Goal: Task Accomplishment & Management: Use online tool/utility

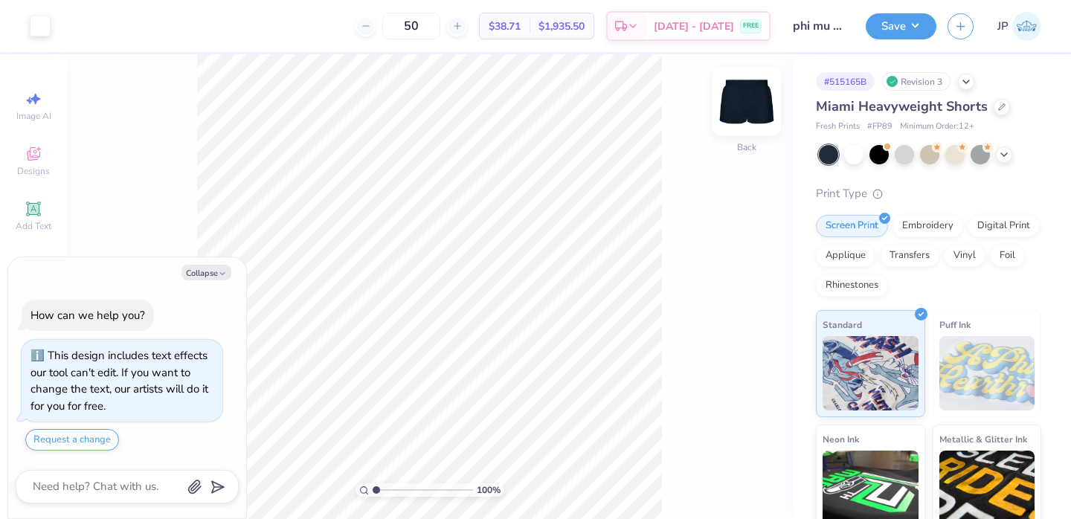
click at [746, 106] on img at bounding box center [746, 100] width 59 height 59
click at [876, 158] on div at bounding box center [878, 152] width 19 height 19
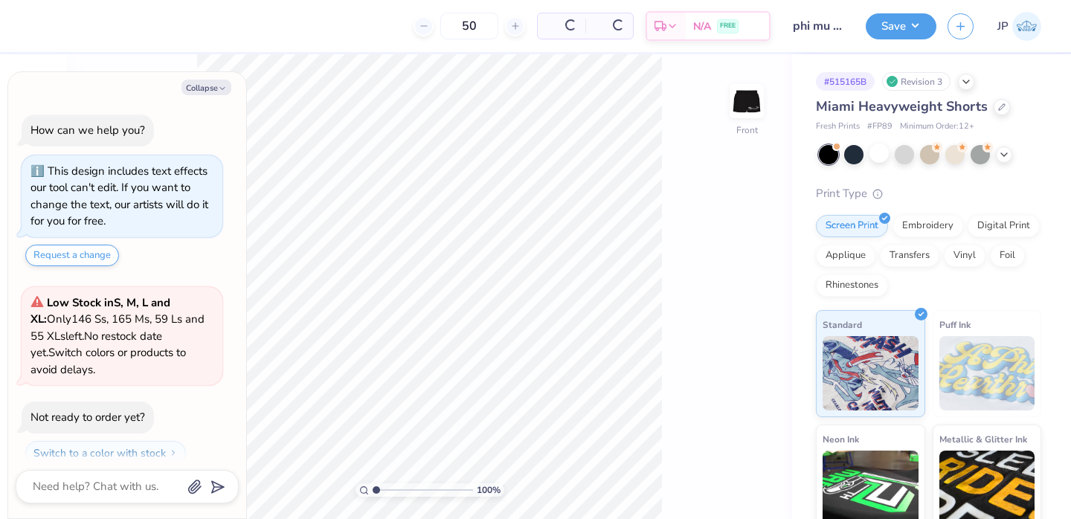
scroll to position [268, 0]
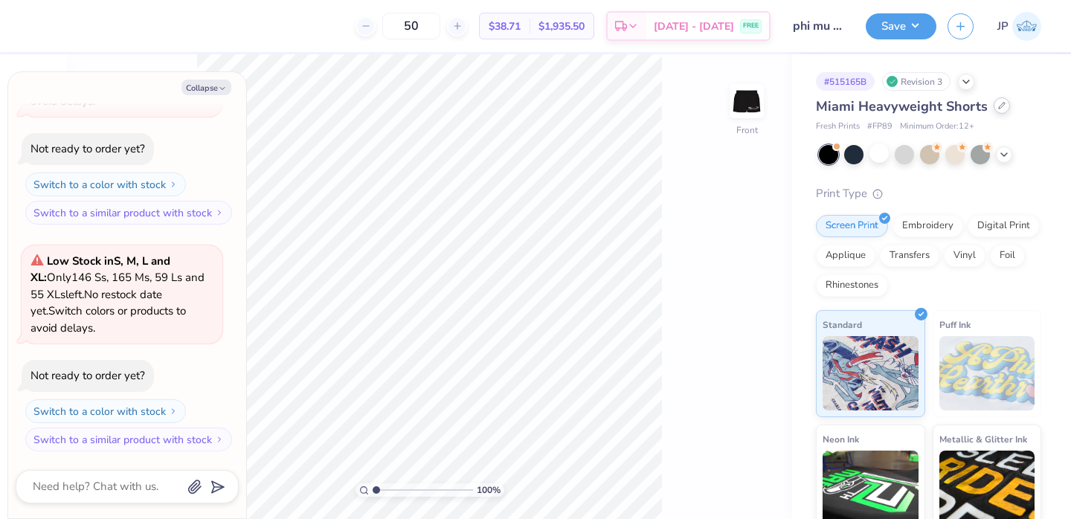
click at [998, 108] on icon at bounding box center [1001, 105] width 7 height 7
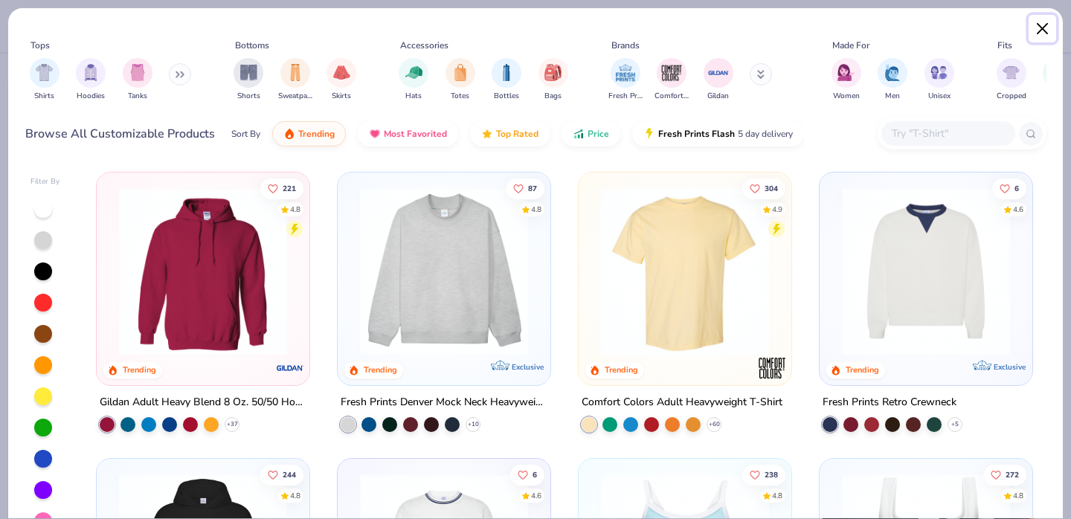
click at [1042, 24] on button "Close" at bounding box center [1042, 29] width 28 height 28
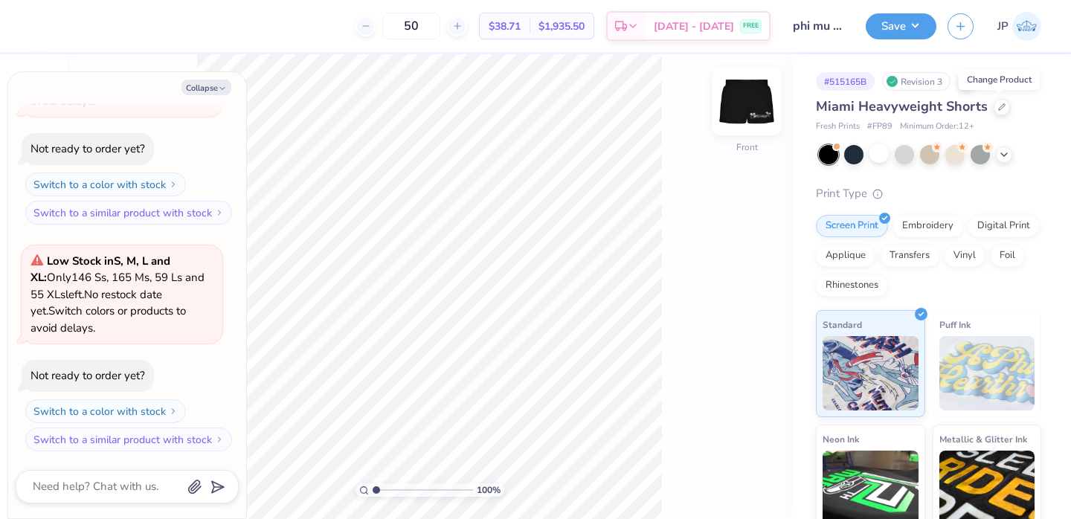
click at [751, 112] on img at bounding box center [746, 100] width 59 height 59
click at [994, 112] on div at bounding box center [1001, 105] width 16 height 16
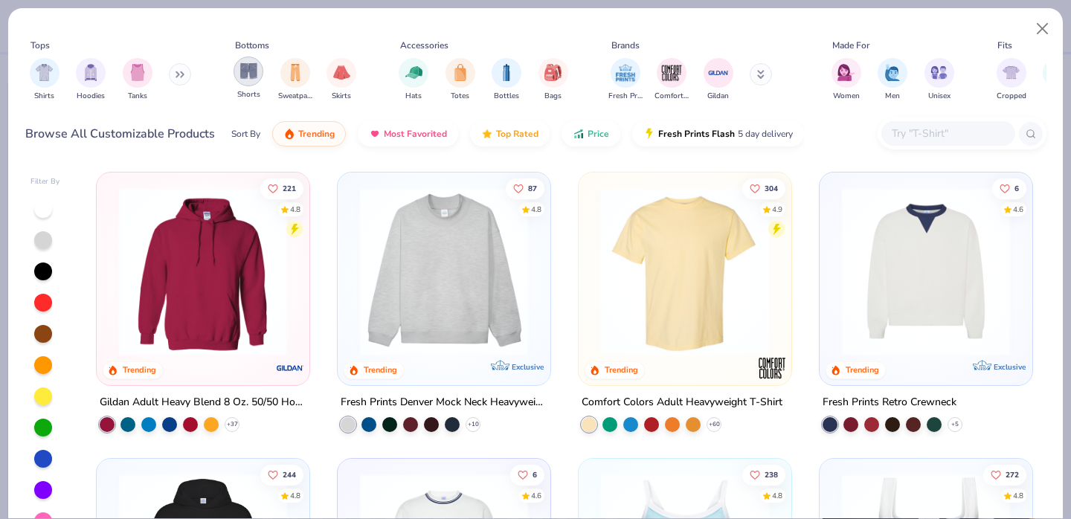
click at [252, 72] on img "filter for Shorts" at bounding box center [248, 70] width 17 height 17
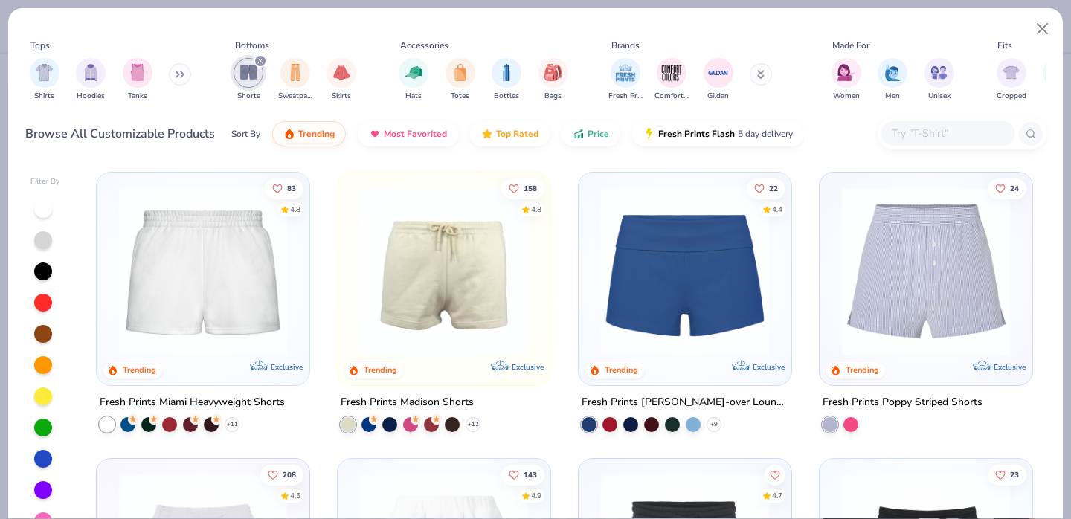
click at [456, 304] on img at bounding box center [443, 271] width 183 height 168
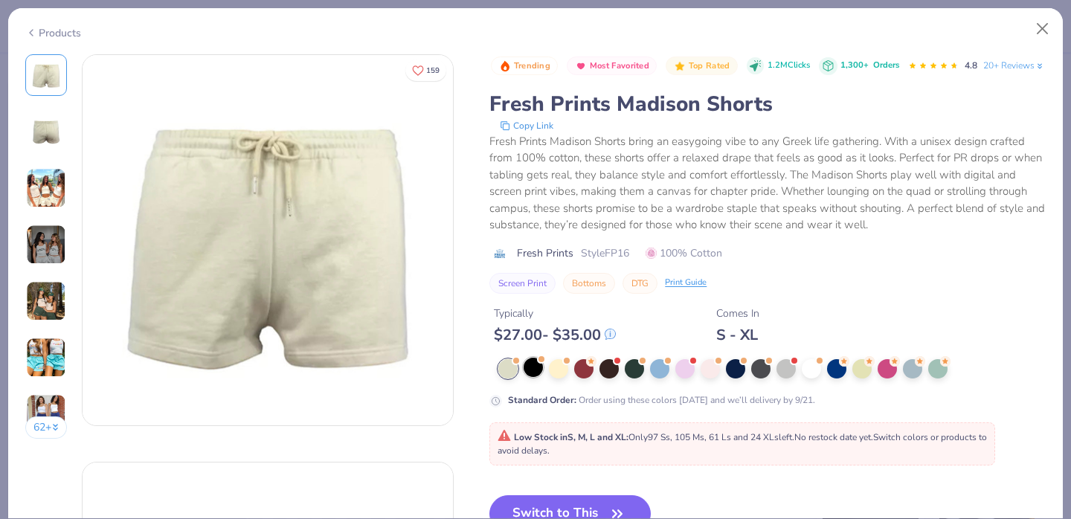
click at [535, 377] on div at bounding box center [532, 367] width 19 height 19
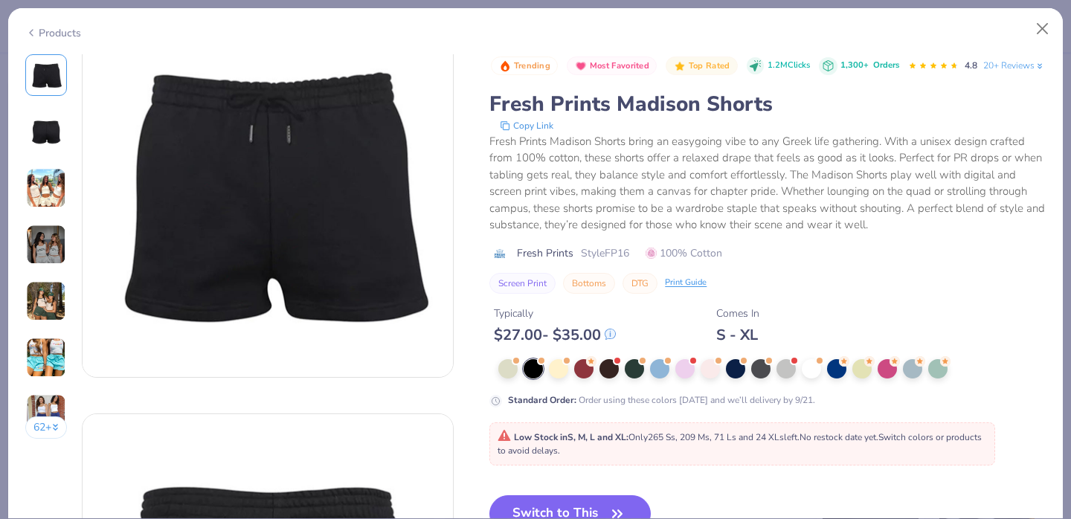
scroll to position [94, 0]
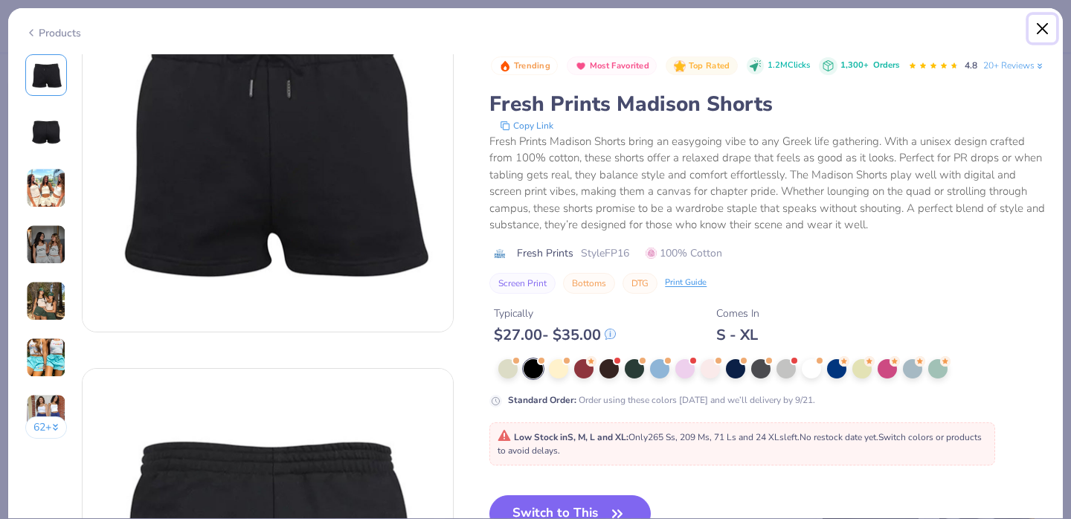
click at [1039, 24] on button "Close" at bounding box center [1042, 29] width 28 height 28
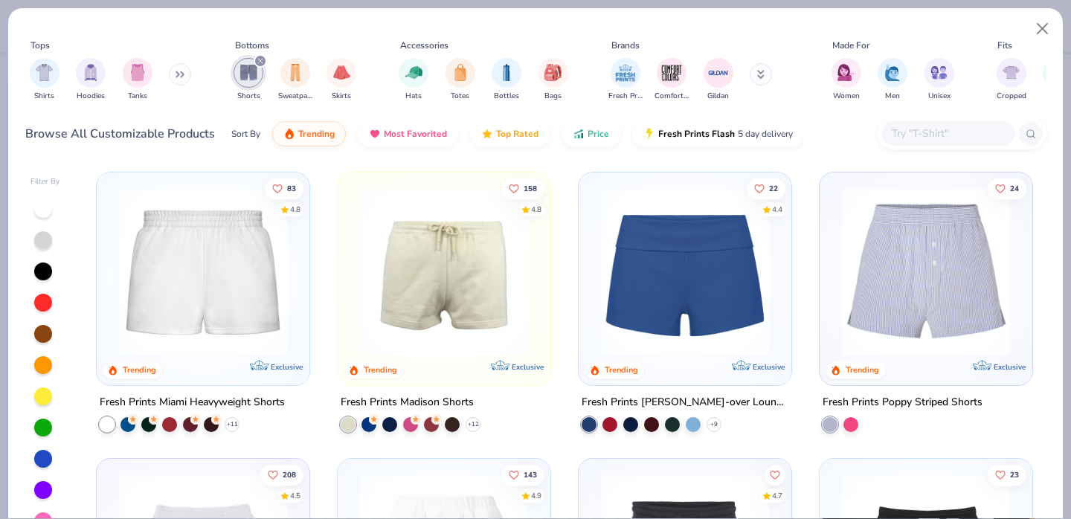
click at [467, 317] on img at bounding box center [443, 271] width 183 height 168
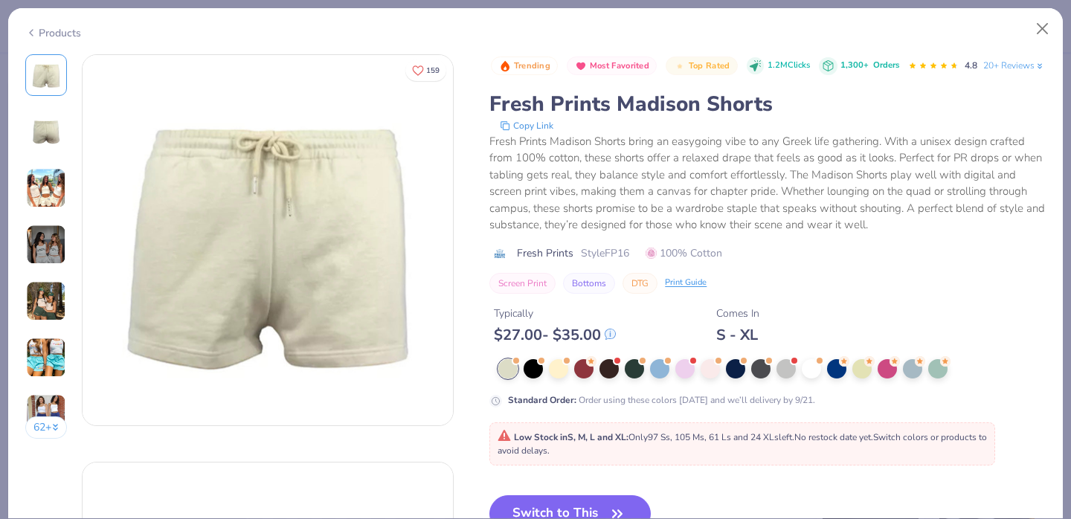
scroll to position [52, 0]
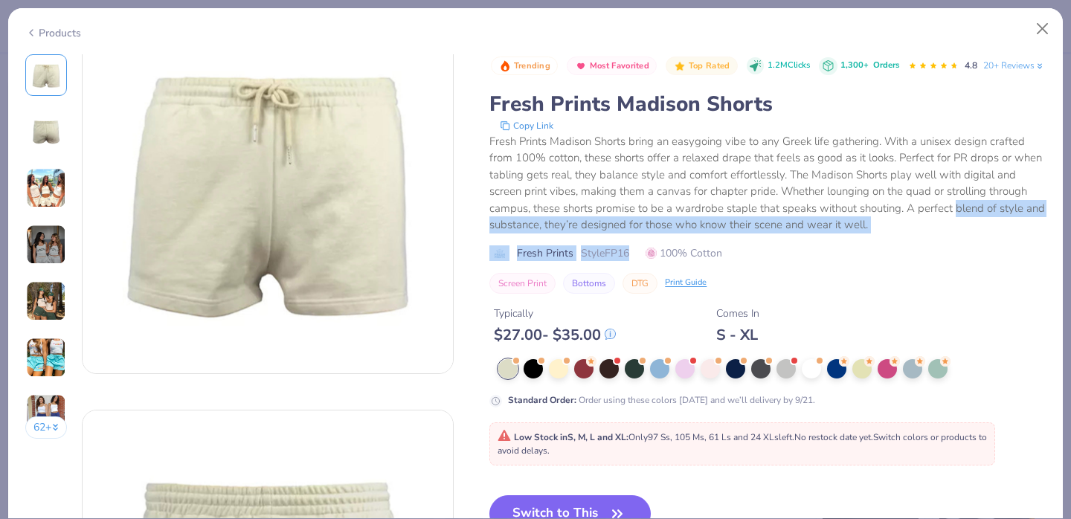
drag, startPoint x: 955, startPoint y: 280, endPoint x: 955, endPoint y: 235, distance: 44.6
click at [955, 235] on div "Trending Most Favorited Top Rated 1.2M Clicks 1,300+ Orders 4.8 20+ Reviews Fre…" at bounding box center [767, 173] width 556 height 239
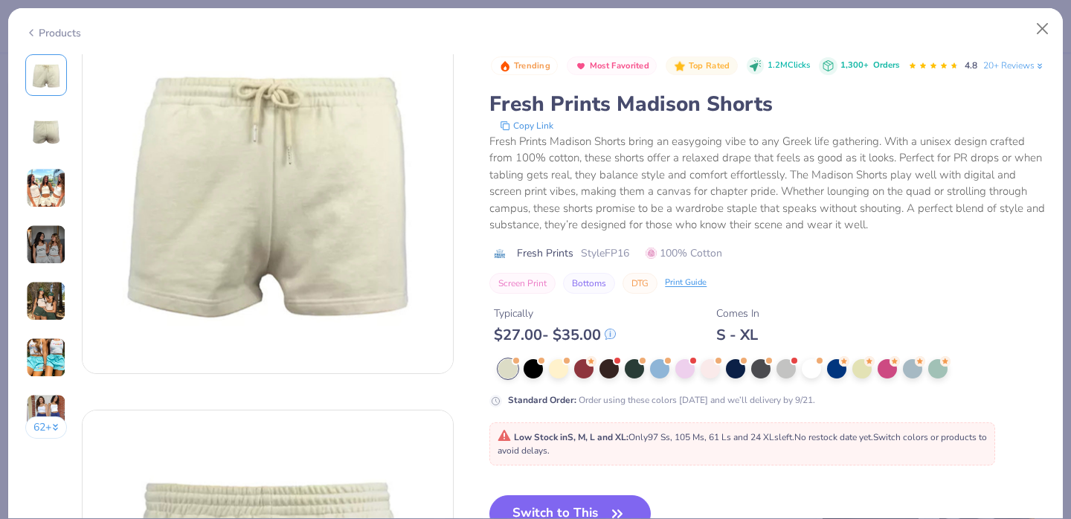
click at [1040, 78] on div "Trending Most Favorited Top Rated 1.2M Clicks 1,300+ Orders 4.8 20+ Reviews" at bounding box center [768, 66] width 555 height 24
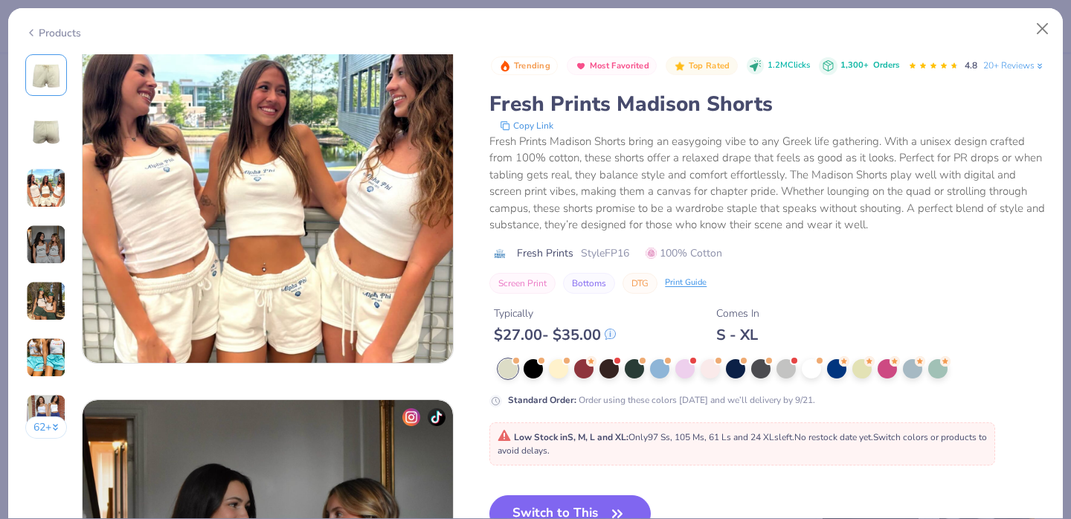
scroll to position [878, 0]
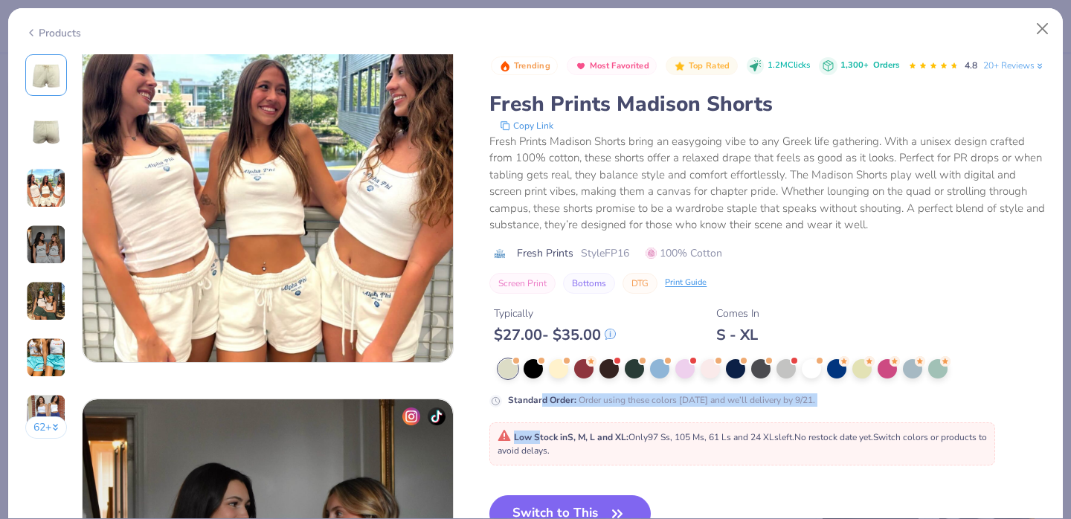
drag, startPoint x: 539, startPoint y: 471, endPoint x: 539, endPoint y: 428, distance: 42.4
click at [539, 428] on div "Trending Most Favorited Top Rated 1.2M Clicks 1,300+ Orders 4.8 20+ Reviews Fre…" at bounding box center [767, 375] width 556 height 642
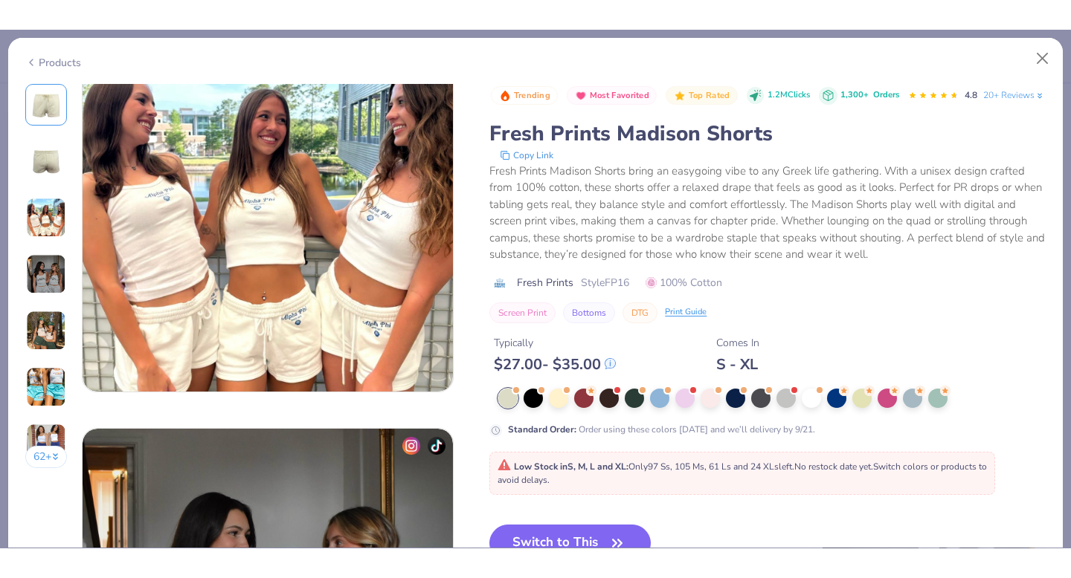
scroll to position [962, 0]
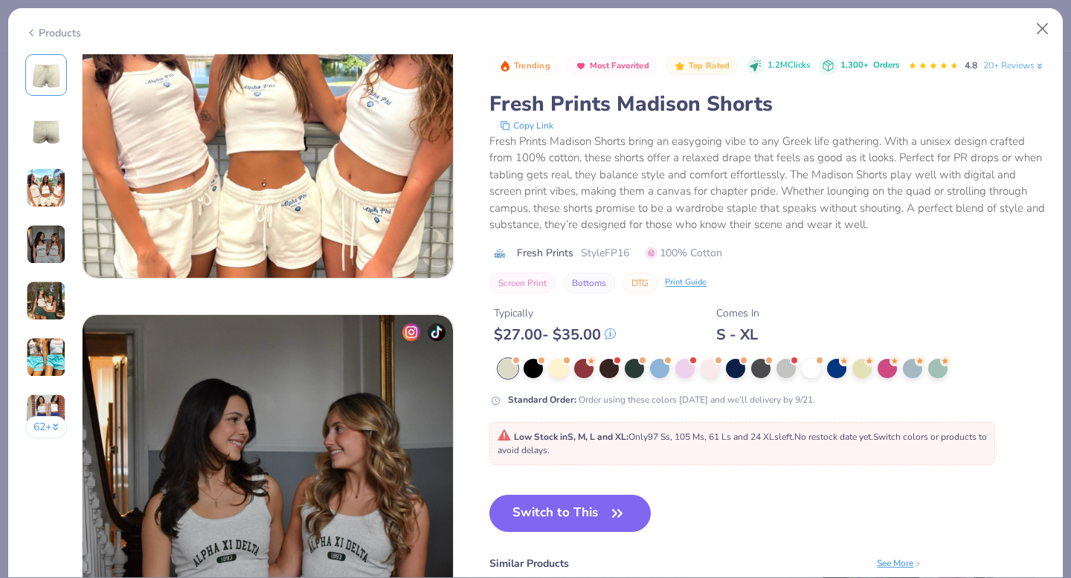
click at [572, 518] on button "Switch to This" at bounding box center [569, 513] width 161 height 37
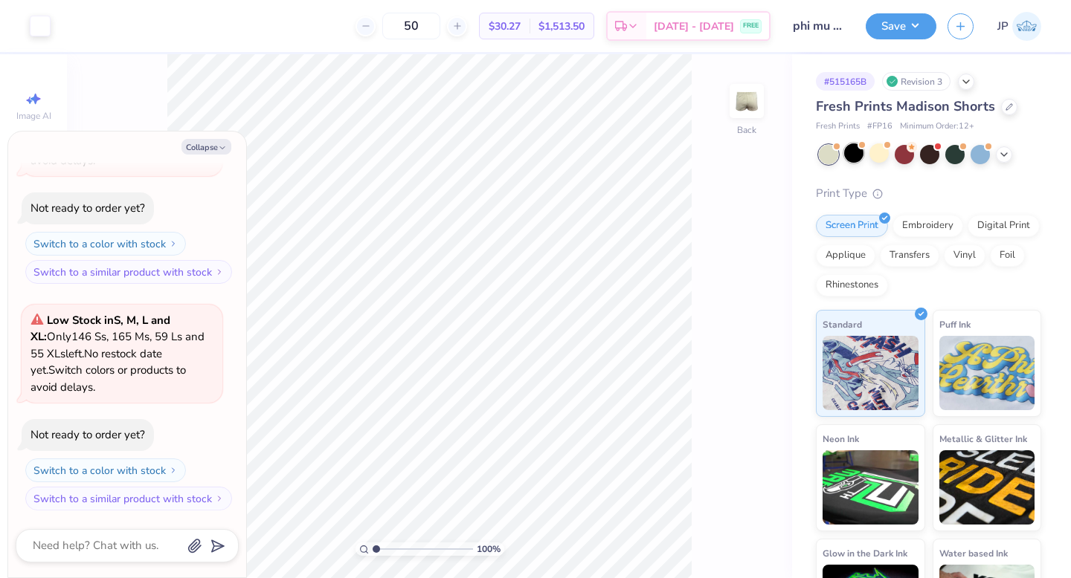
click at [848, 158] on div at bounding box center [853, 152] width 19 height 19
click at [219, 149] on icon "button" at bounding box center [222, 147] width 9 height 9
type textarea "x"
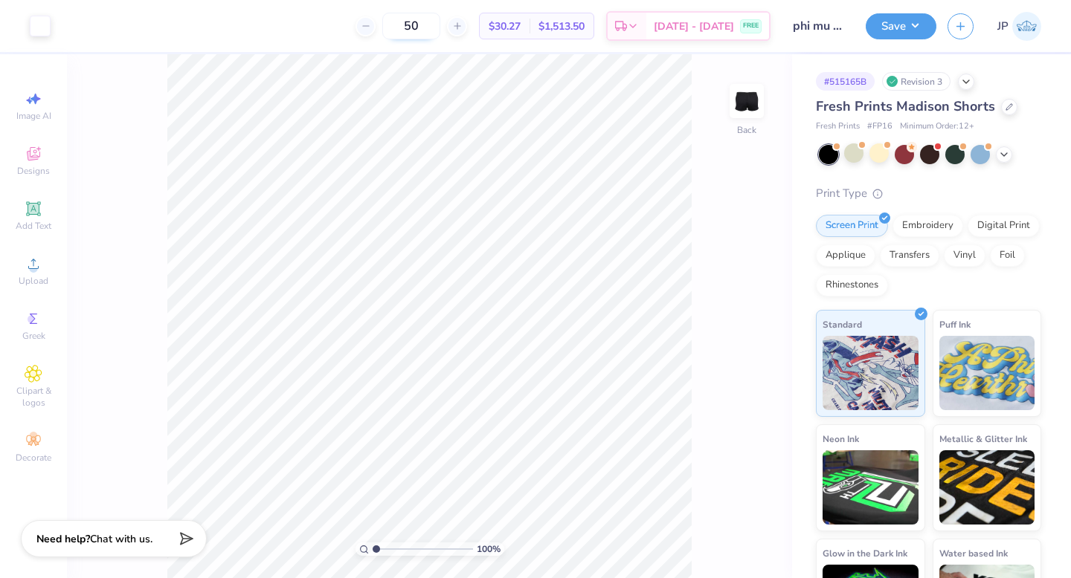
click at [440, 28] on input "50" at bounding box center [411, 26] width 58 height 27
type input "5"
type input "1"
type input "2"
type input "3"
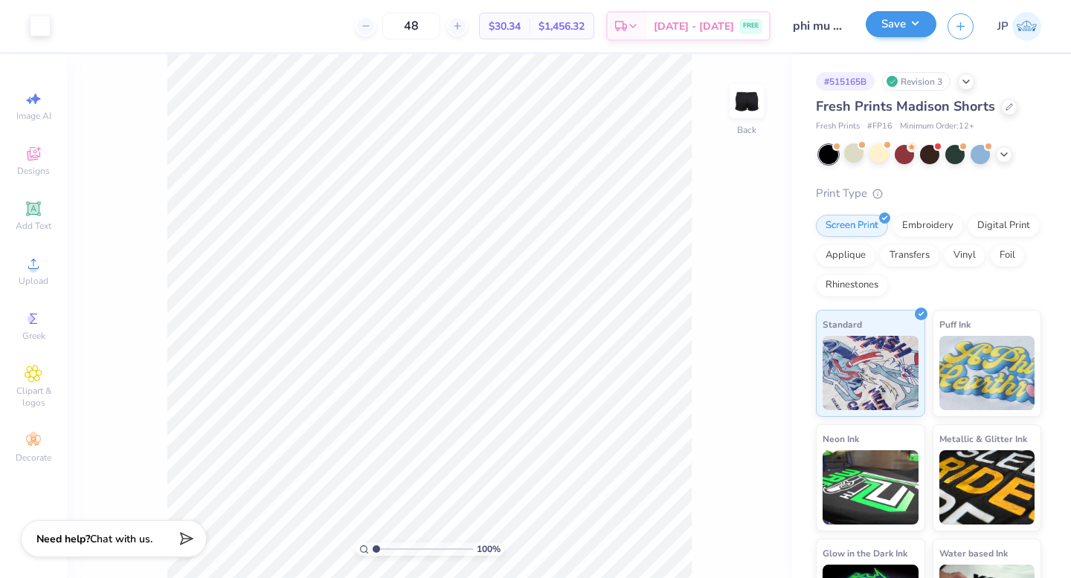
type input "48"
click at [899, 30] on button "Save" at bounding box center [900, 24] width 71 height 26
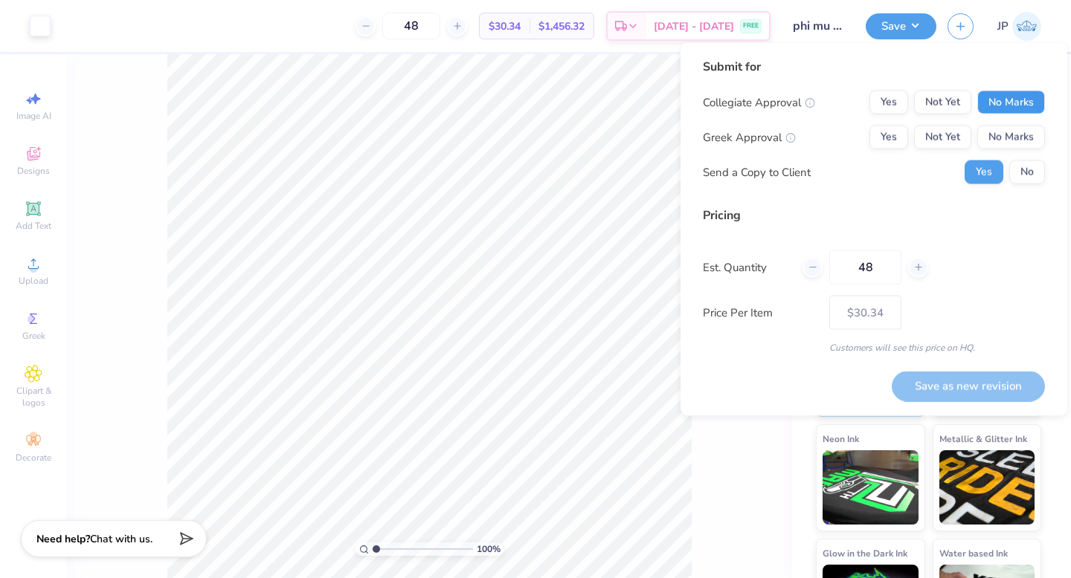
click at [982, 98] on button "No Marks" at bounding box center [1011, 103] width 68 height 24
click at [870, 132] on button "Yes" at bounding box center [888, 138] width 39 height 24
click at [979, 378] on button "Save as new revision" at bounding box center [967, 386] width 153 height 30
type input "$30.34"
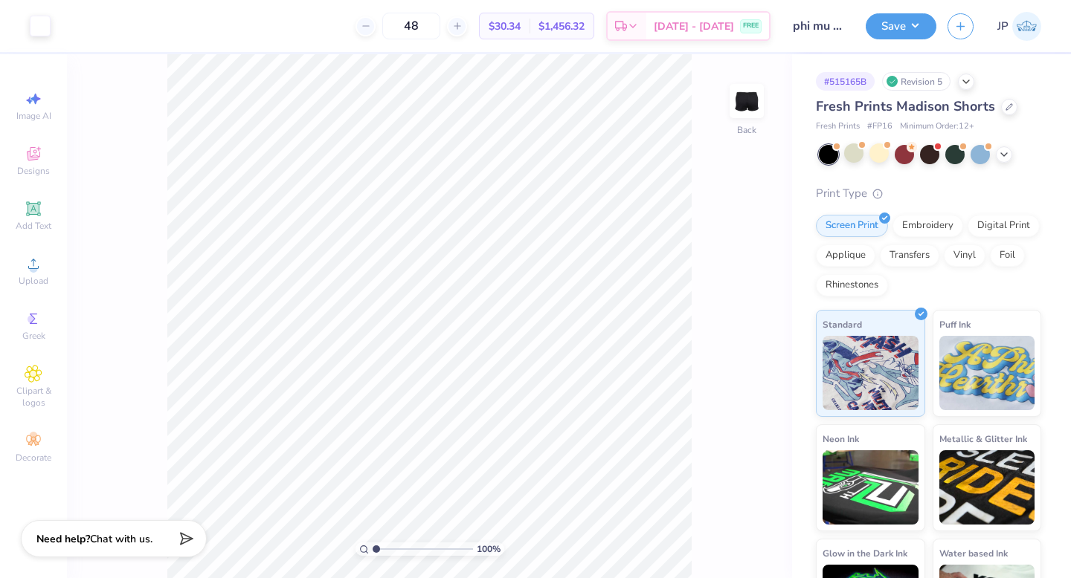
click at [1033, 22] on img at bounding box center [1026, 26] width 29 height 29
